Goal: Task Accomplishment & Management: Use online tool/utility

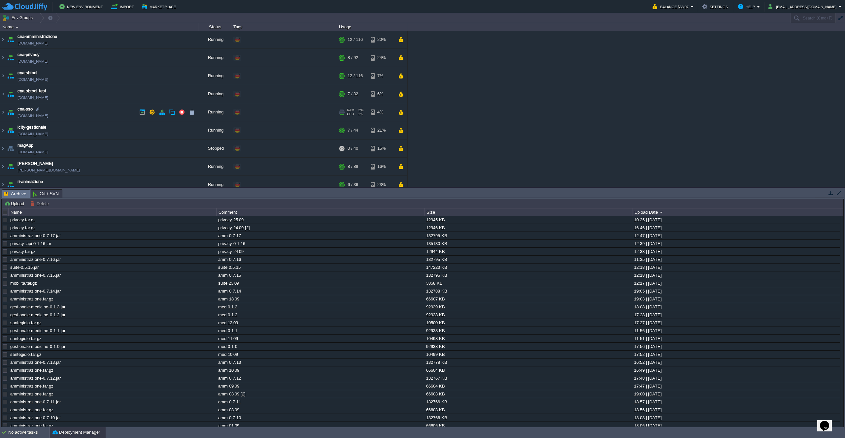
click at [115, 113] on td "cna-sso [DOMAIN_NAME]" at bounding box center [99, 112] width 198 height 18
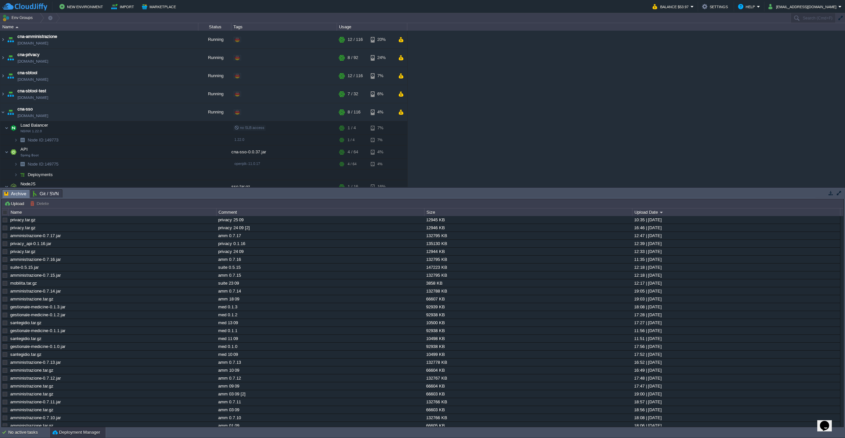
click at [10, 201] on button "Upload" at bounding box center [15, 204] width 22 height 6
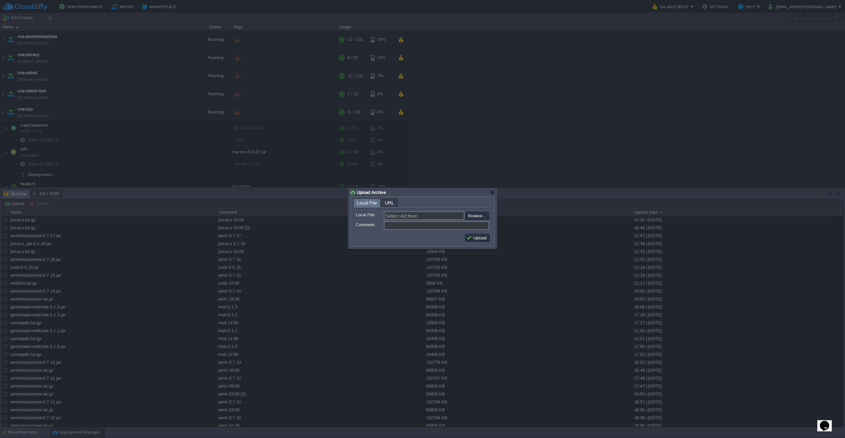
click at [467, 216] on input "file" at bounding box center [446, 216] width 83 height 8
type input "C:\fakepath\cna-sso-0.0.38.jar"
type input "cna-sso-0.0.38.jar"
type input "sso 0.0.38"
click at [478, 237] on button "Upload" at bounding box center [477, 238] width 22 height 6
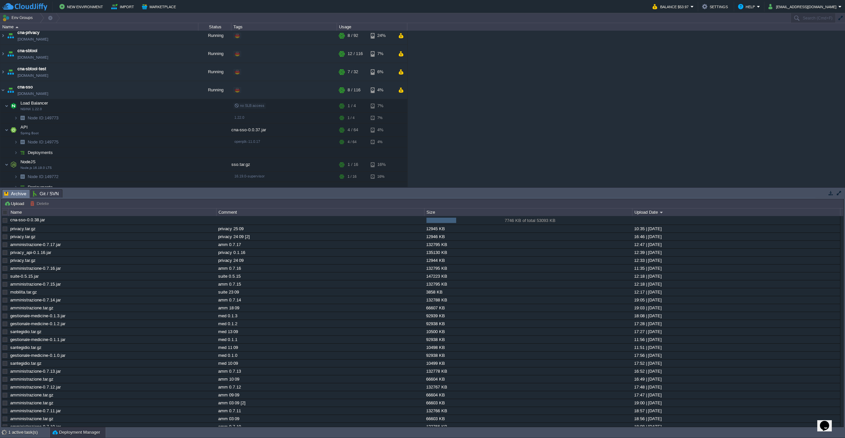
scroll to position [28, 0]
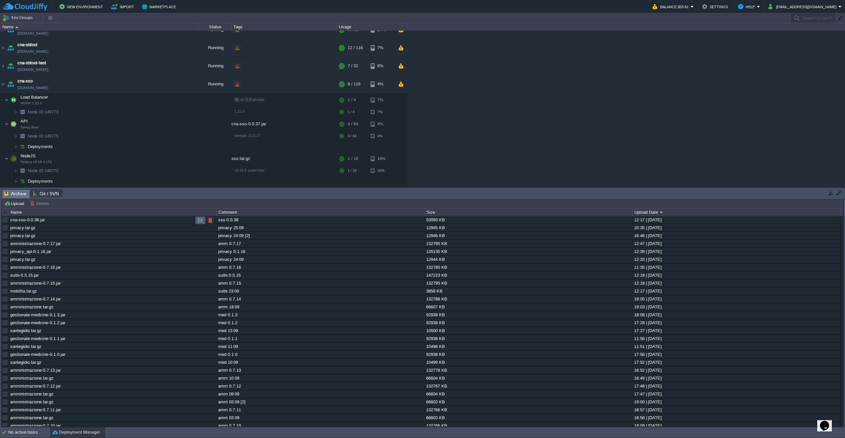
click at [201, 222] on button "button" at bounding box center [200, 220] width 6 height 6
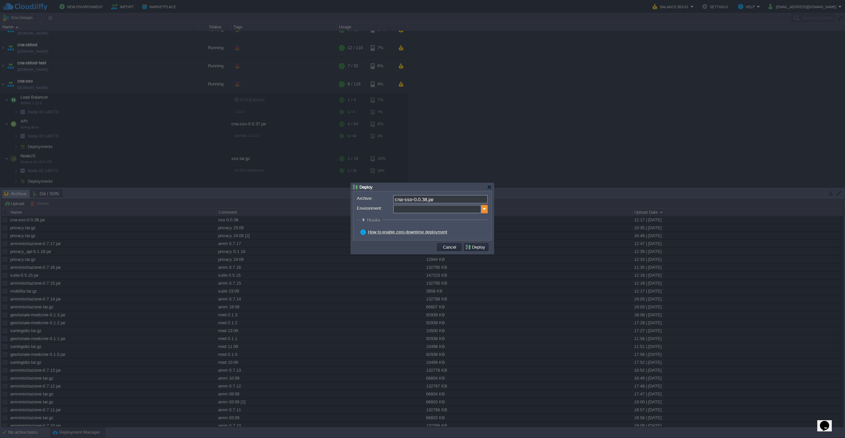
click at [481, 211] on img at bounding box center [484, 209] width 7 height 9
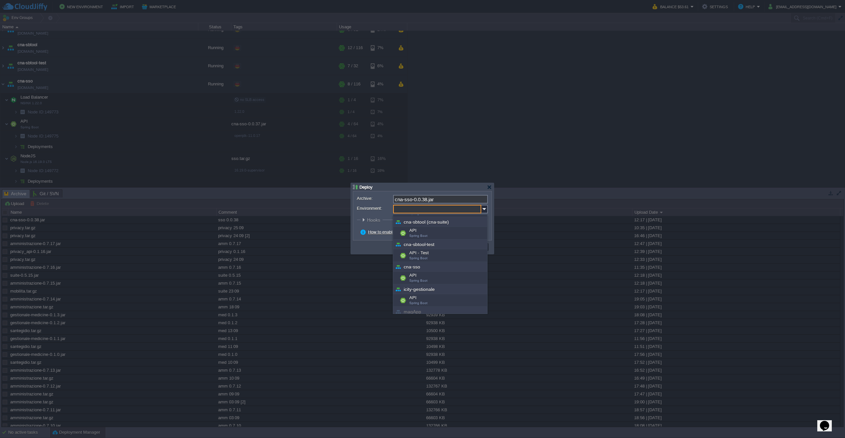
scroll to position [42, 0]
click at [436, 278] on div "API Spring Boot" at bounding box center [440, 278] width 94 height 13
type input "API (cna-sso)"
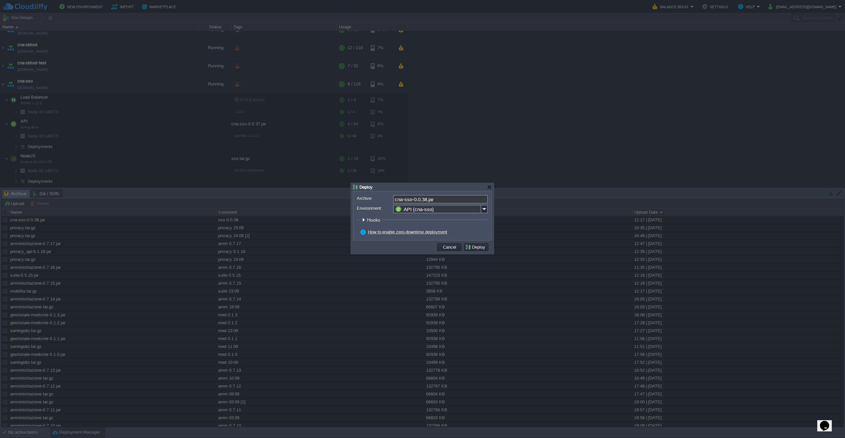
click at [473, 248] on button "Deploy" at bounding box center [476, 247] width 22 height 6
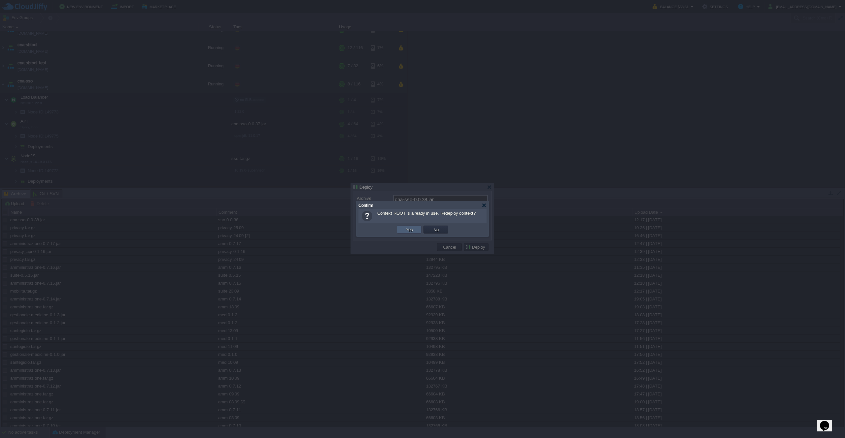
click at [403, 230] on td "Yes" at bounding box center [409, 230] width 25 height 8
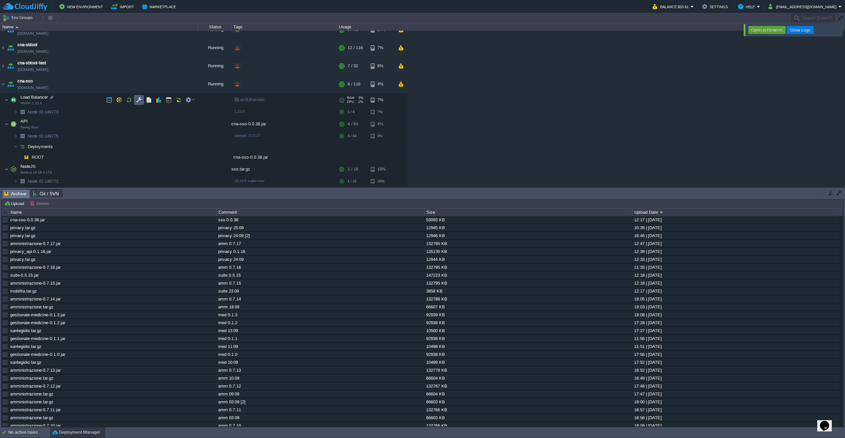
click at [138, 100] on button "button" at bounding box center [139, 100] width 6 height 6
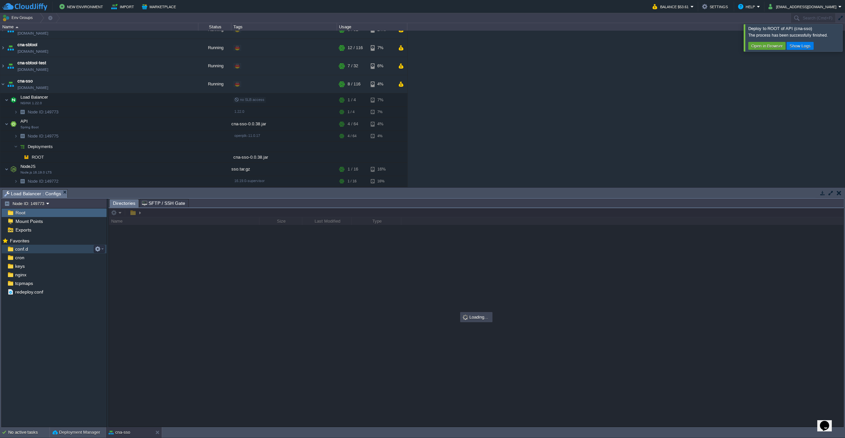
click at [32, 251] on div "conf.d" at bounding box center [54, 249] width 105 height 9
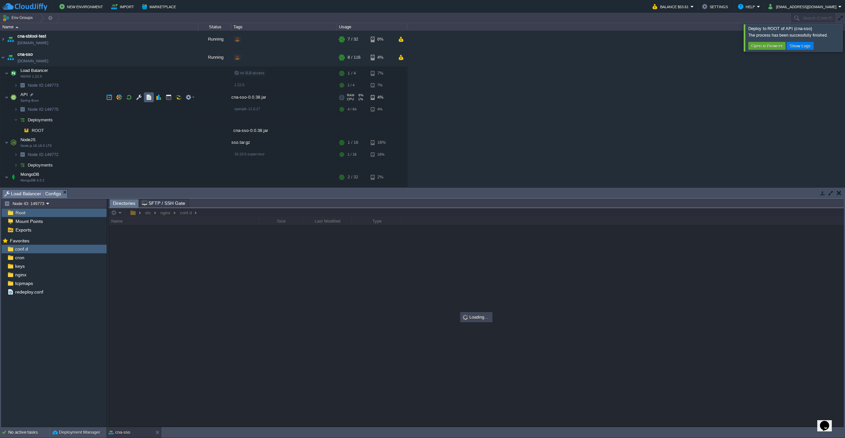
click at [151, 98] on button "button" at bounding box center [149, 97] width 6 height 6
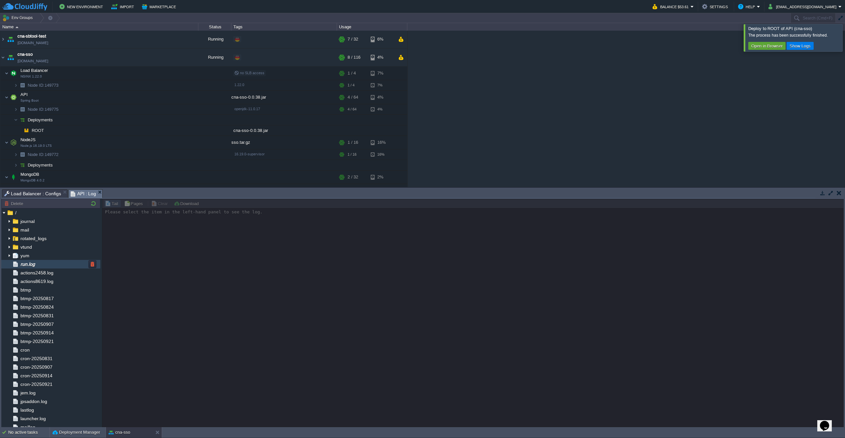
click at [44, 262] on div "run.log" at bounding box center [50, 264] width 99 height 9
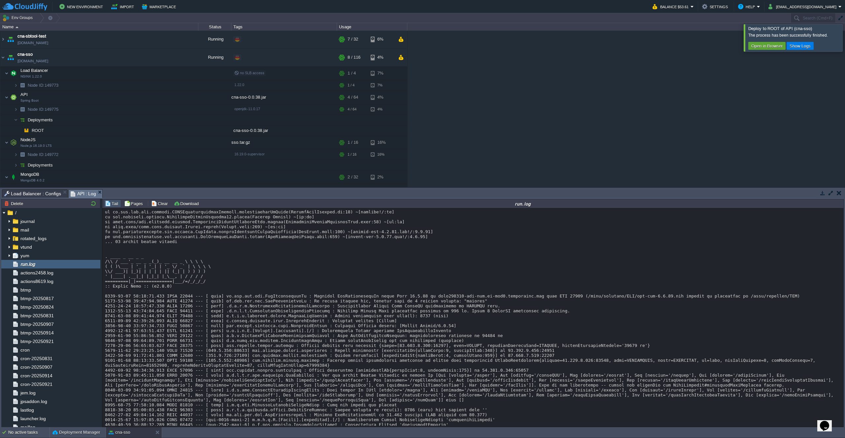
scroll to position [4780, 0]
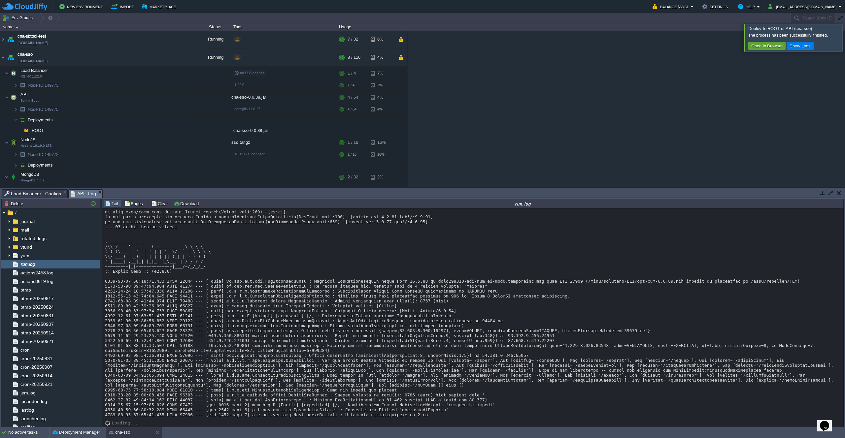
click at [49, 195] on span "Load Balancer : Configs" at bounding box center [32, 194] width 57 height 8
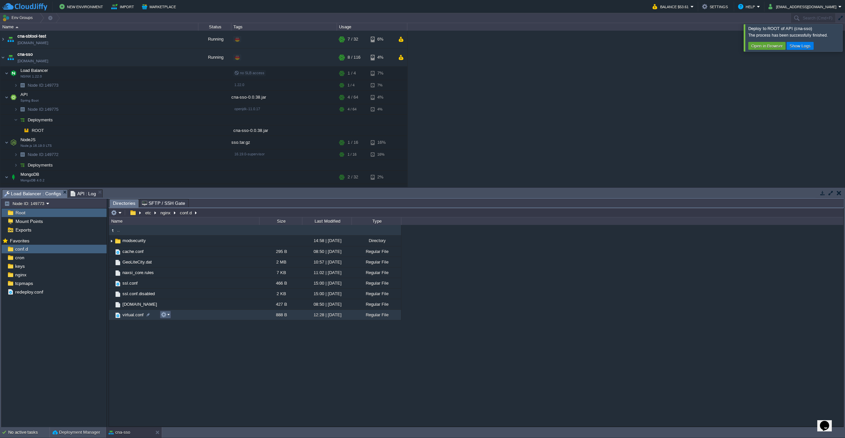
click at [166, 316] on button "button" at bounding box center [164, 315] width 6 height 6
click at [173, 325] on span "Open" at bounding box center [175, 324] width 10 height 5
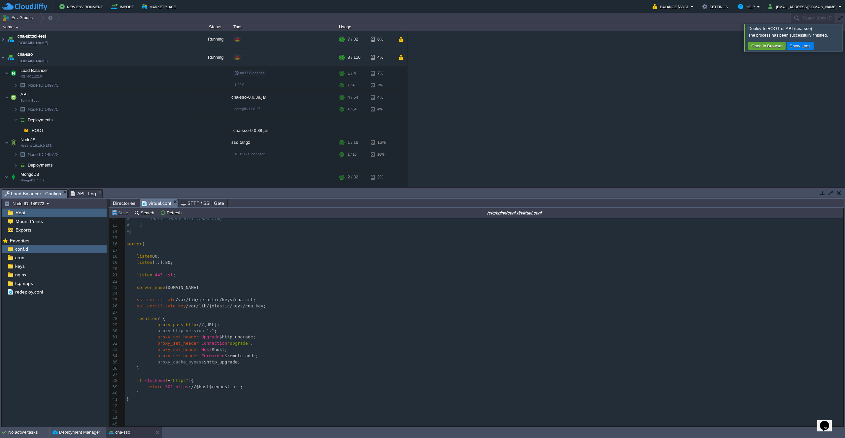
scroll to position [74, 0]
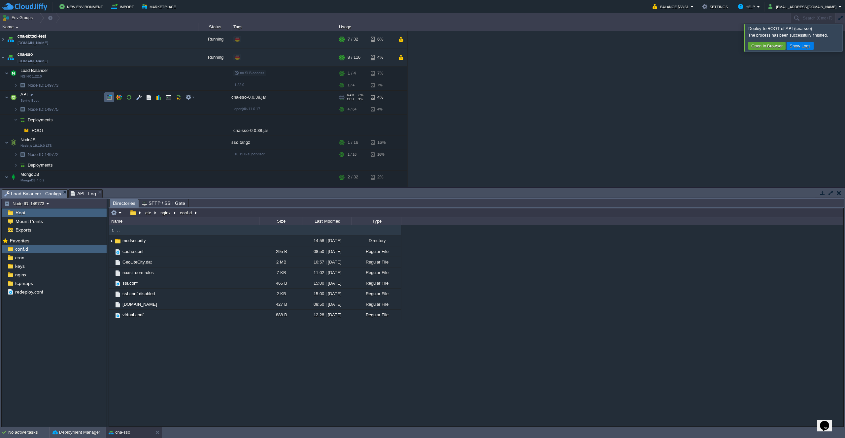
click at [108, 97] on button "button" at bounding box center [109, 97] width 6 height 6
click at [5, 57] on img at bounding box center [2, 57] width 5 height 18
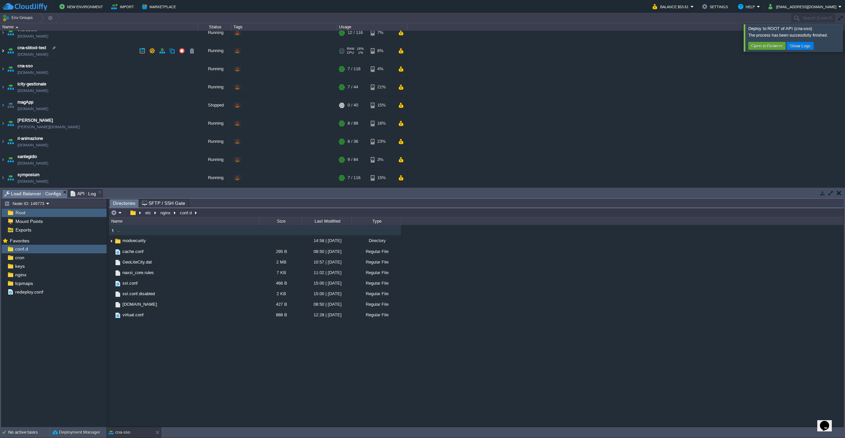
scroll to position [43, 0]
click at [511, 81] on div "cna-amministrazione [DOMAIN_NAME] Running + Add to Env Group RAM 9% CPU 1% 12 /…" at bounding box center [422, 109] width 845 height 156
